Goal: Information Seeking & Learning: Learn about a topic

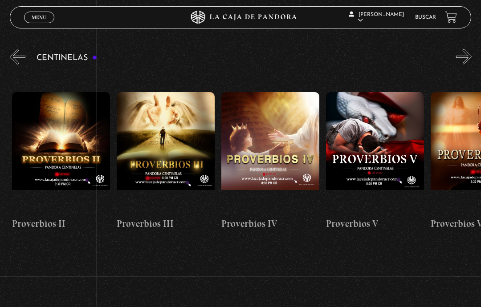
scroll to position [0, 414]
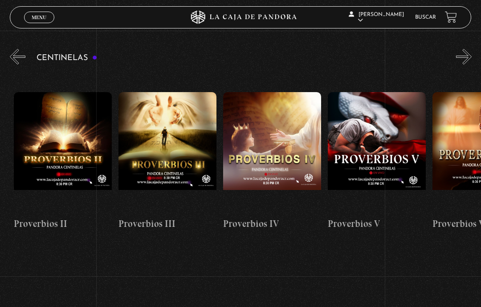
click at [420, 16] on link "Buscar" at bounding box center [425, 17] width 21 height 5
click at [424, 17] on link "Buscar" at bounding box center [425, 17] width 21 height 5
click at [421, 12] on li "Buscar" at bounding box center [425, 17] width 21 height 12
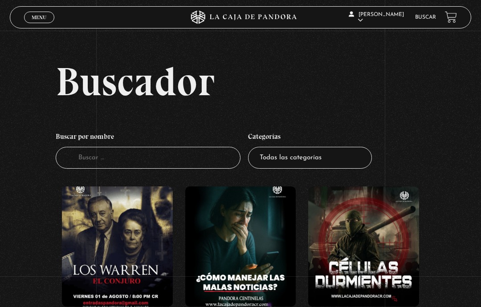
click at [198, 164] on input "Buscador" at bounding box center [148, 158] width 185 height 22
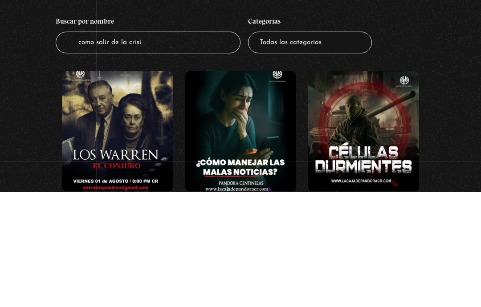
type input "como salir de la crisis"
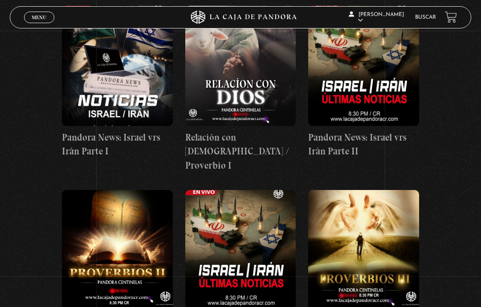
scroll to position [543, 0]
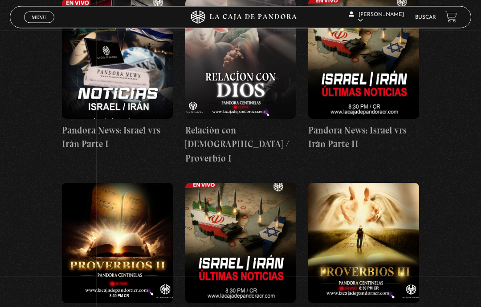
click at [244, 64] on figure at bounding box center [240, 59] width 111 height 120
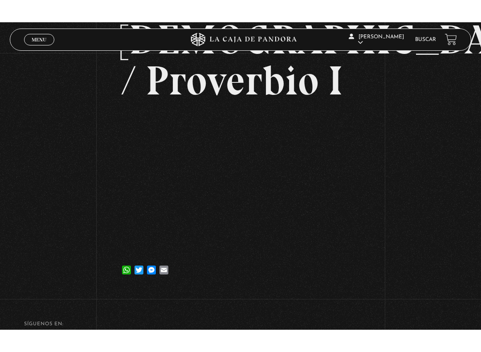
scroll to position [9, 0]
